Goal: Information Seeking & Learning: Learn about a topic

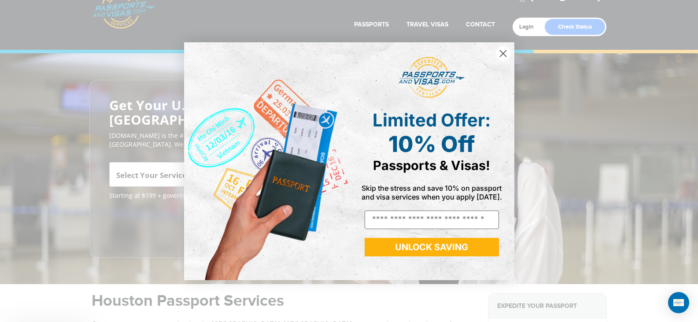
scroll to position [44, 0]
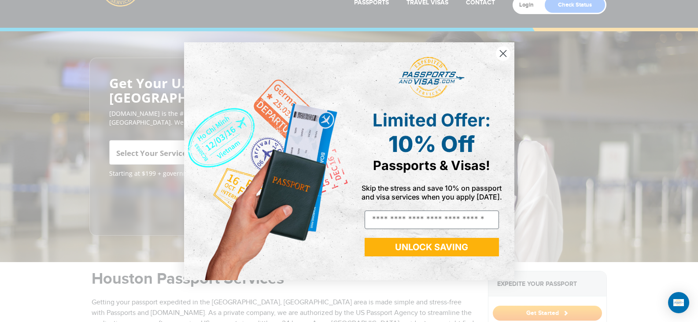
click at [502, 54] on icon "Close dialog" at bounding box center [503, 53] width 6 height 6
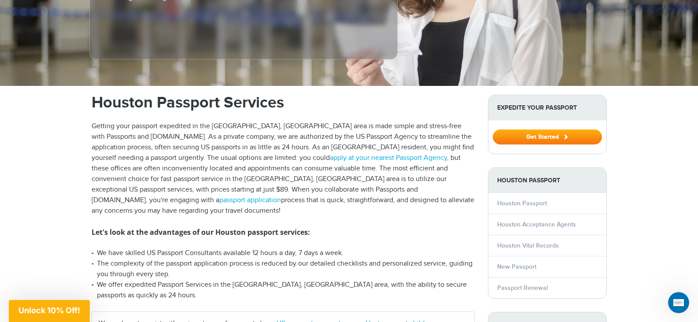
scroll to position [264, 0]
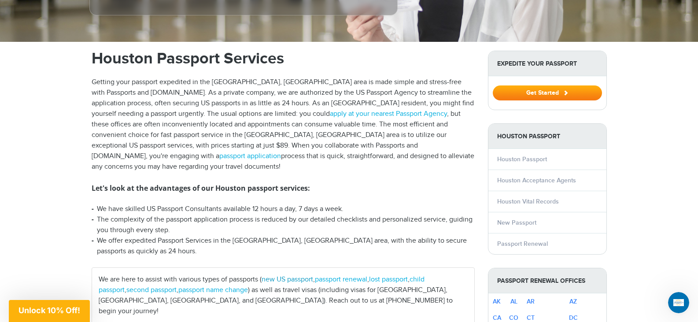
click at [289, 275] on link "new US passport" at bounding box center [288, 279] width 52 height 8
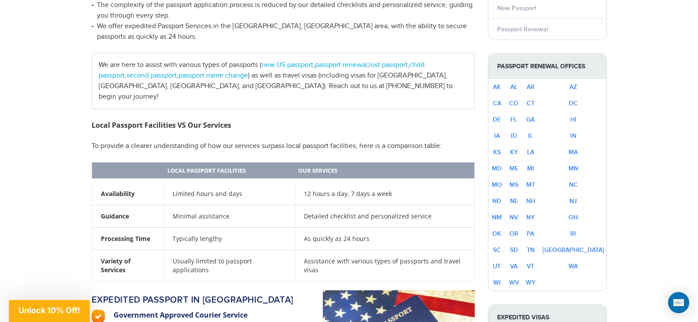
scroll to position [476, 0]
